Goal: Task Accomplishment & Management: Complete application form

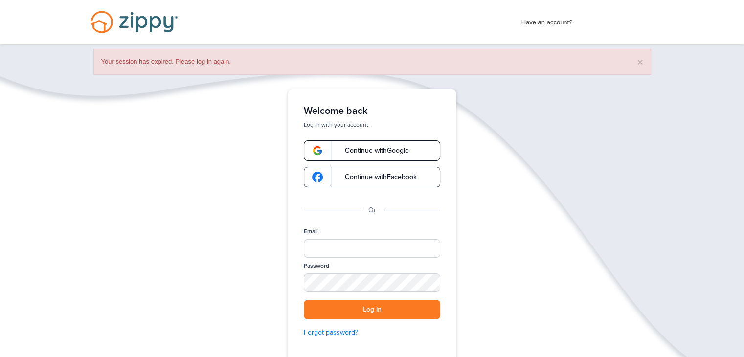
click at [355, 154] on span "Continue with Google" at bounding box center [372, 150] width 74 height 7
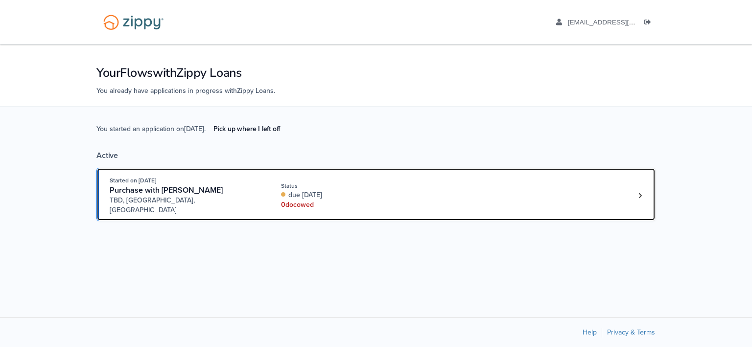
click at [260, 192] on div "Started on Sep. 10th, 2025 Purchase with Bradley Lemp TBD, Warsaw, IN" at bounding box center [188, 196] width 157 height 40
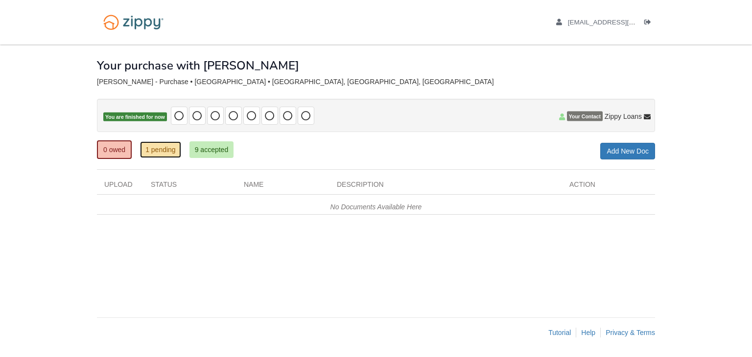
click at [163, 155] on link "1 pending" at bounding box center [160, 149] width 41 height 17
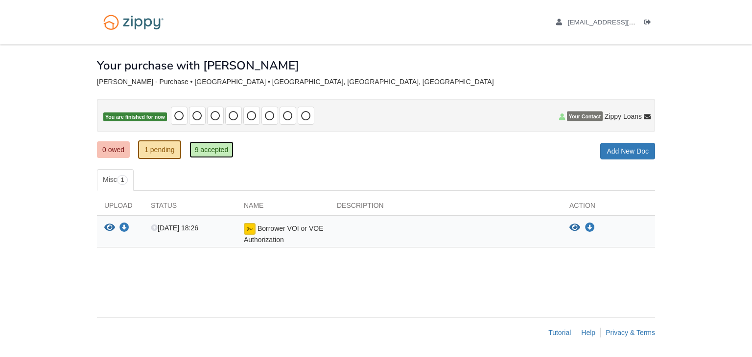
click at [215, 145] on link "9 accepted" at bounding box center [211, 149] width 45 height 17
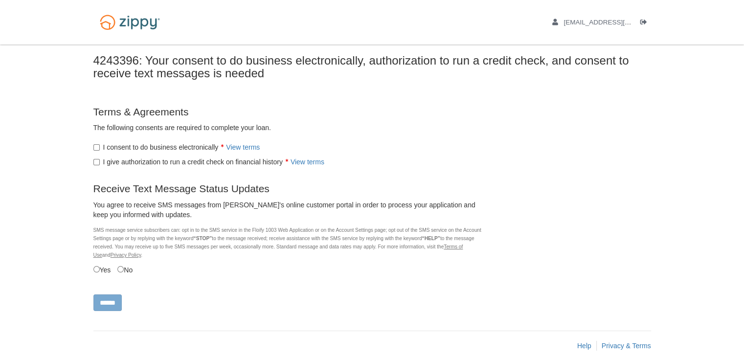
click at [93, 158] on label "I give authorization to run a credit check on financial history View terms" at bounding box center [208, 162] width 231 height 10
click at [106, 306] on input "******" at bounding box center [107, 303] width 28 height 17
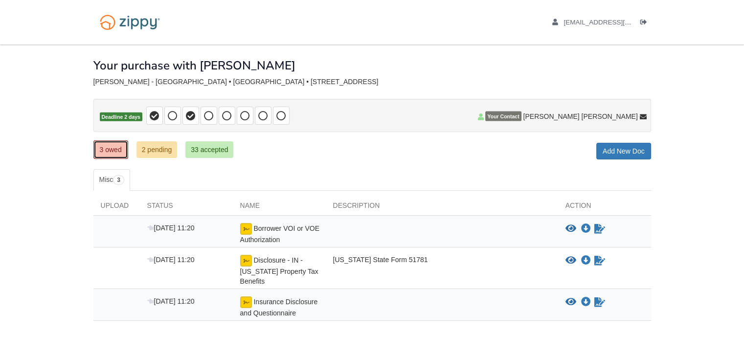
click at [117, 150] on link "3 owed" at bounding box center [110, 149] width 35 height 19
click at [602, 226] on icon "Sign Form" at bounding box center [600, 229] width 11 height 10
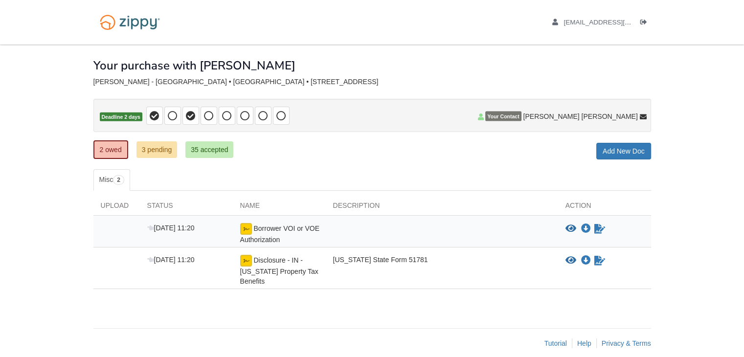
click at [739, 109] on body "[EMAIL_ADDRESS][DOMAIN_NAME] Logout" at bounding box center [372, 184] width 744 height 368
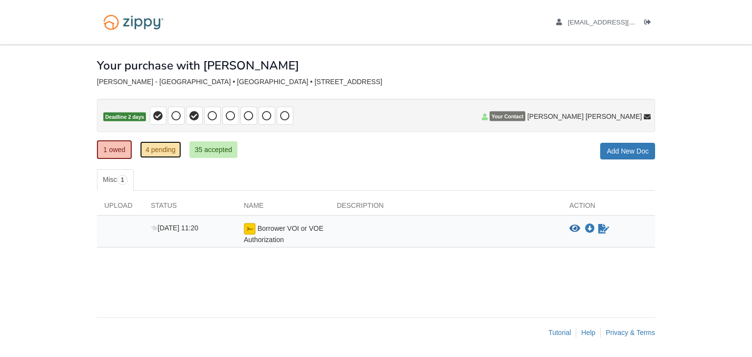
click at [160, 149] on link "4 pending" at bounding box center [160, 149] width 41 height 17
